Goal: Find specific page/section: Find specific page/section

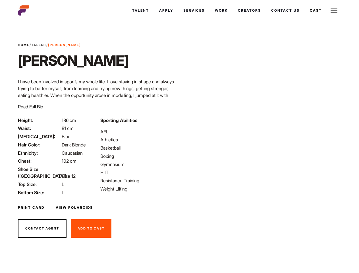
click at [305, 18] on link "Cast" at bounding box center [316, 10] width 22 height 15
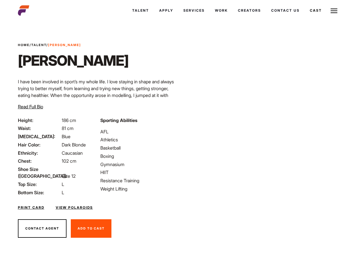
click at [305, 18] on link "Cast" at bounding box center [316, 10] width 22 height 15
